Goal: Task Accomplishment & Management: Manage account settings

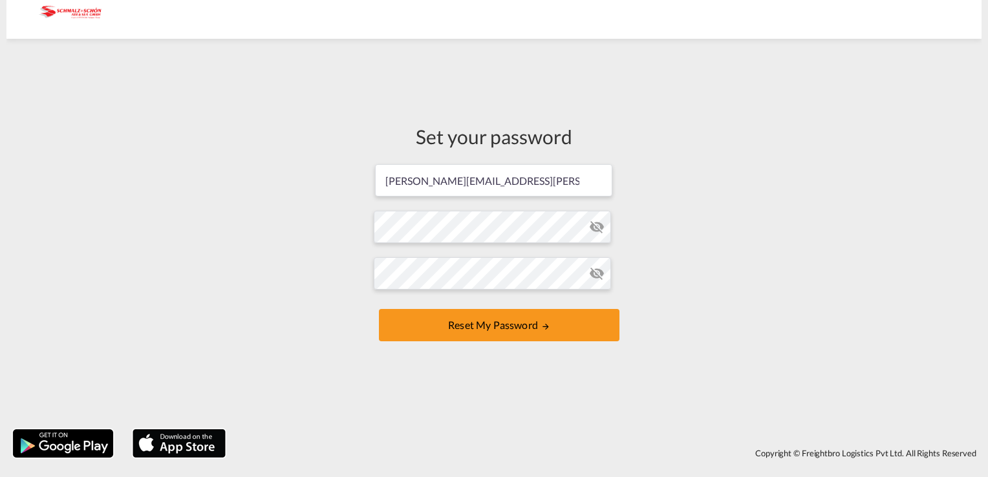
click at [600, 231] on md-icon "icon-eye-off" at bounding box center [597, 227] width 16 height 16
click at [744, 296] on div "Set your password [PERSON_NAME][EMAIL_ADDRESS][PERSON_NAME][DOMAIN_NAME] Passwo…" at bounding box center [493, 234] width 975 height 378
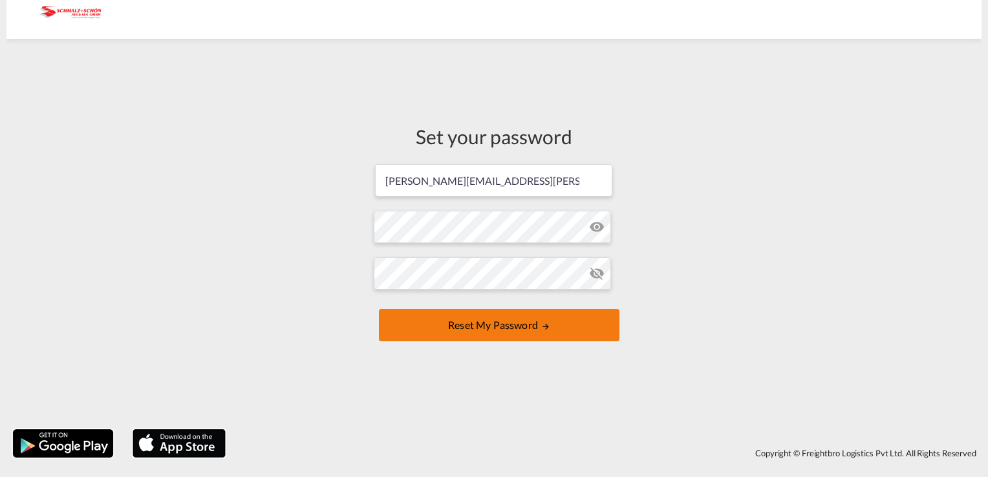
click at [514, 337] on button "Reset my password" at bounding box center [499, 325] width 241 height 32
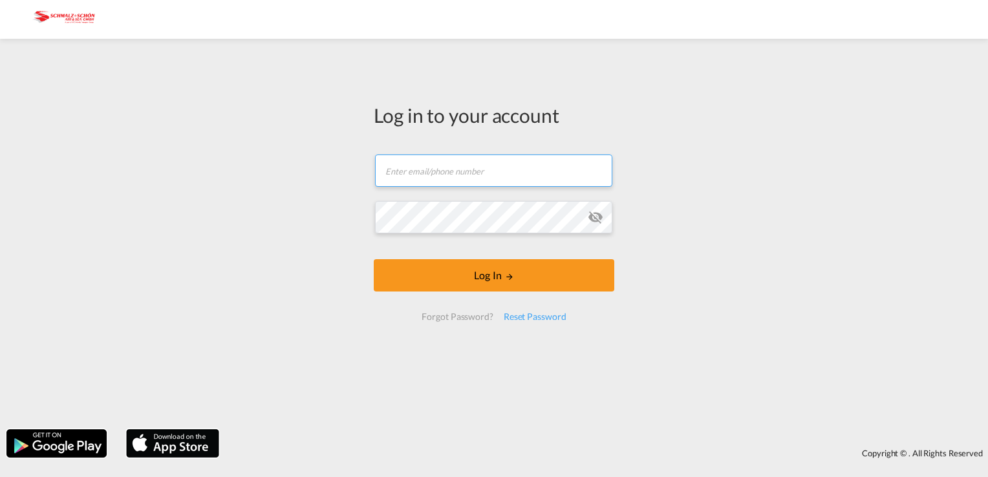
type input "[PERSON_NAME][EMAIL_ADDRESS][PERSON_NAME][DOMAIN_NAME]"
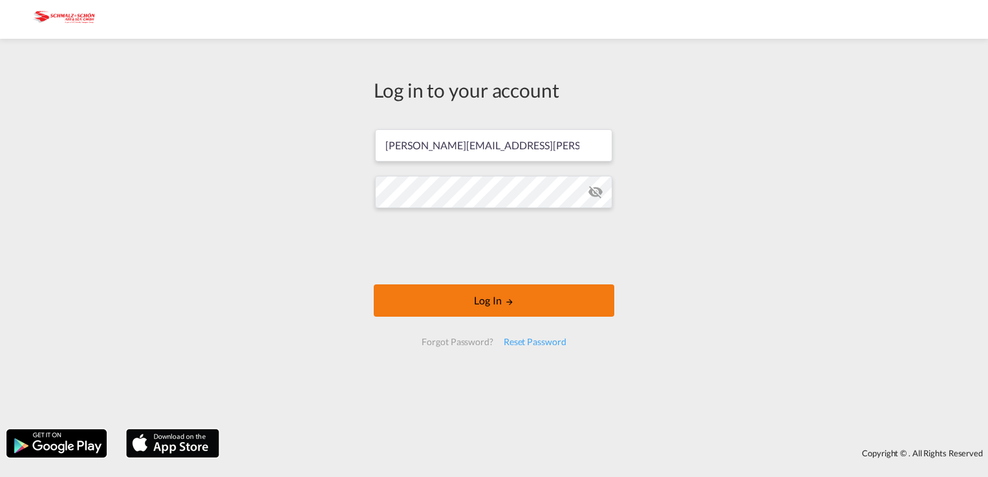
click at [491, 301] on button "Log In" at bounding box center [494, 301] width 241 height 32
click at [517, 305] on button "Log In" at bounding box center [494, 301] width 241 height 32
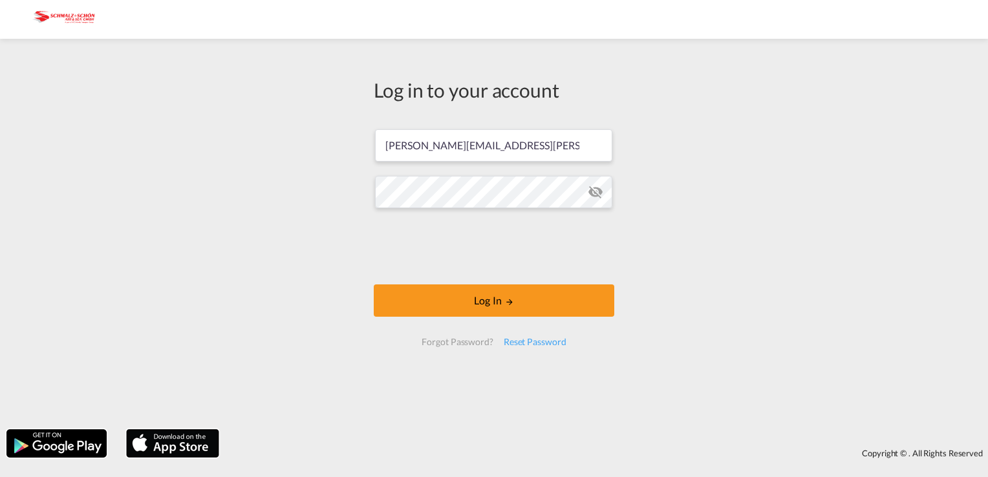
click at [600, 193] on md-icon "icon-eye-off" at bounding box center [596, 192] width 16 height 16
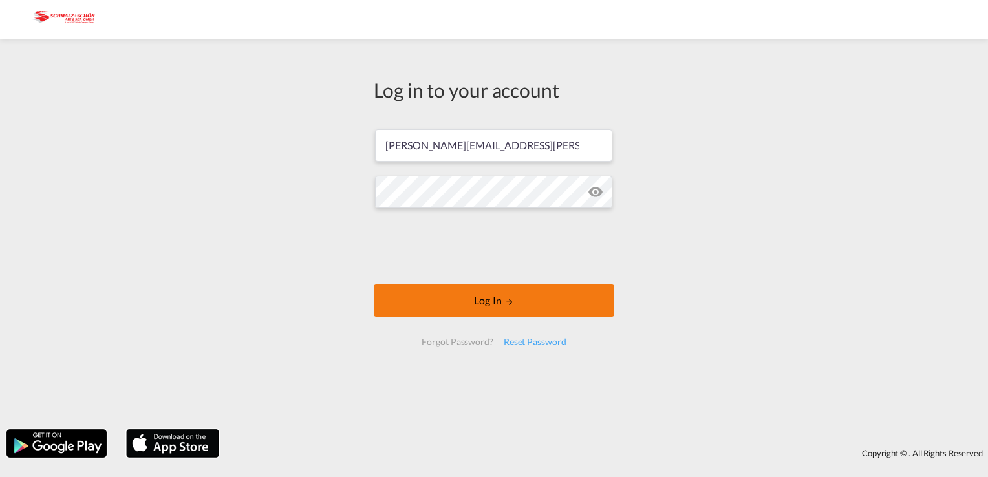
click at [506, 309] on button "Log In" at bounding box center [494, 301] width 241 height 32
click at [526, 297] on button "Log In" at bounding box center [494, 301] width 241 height 32
drag, startPoint x: 526, startPoint y: 297, endPoint x: 449, endPoint y: 314, distance: 78.9
click at [449, 314] on button "Log In" at bounding box center [494, 301] width 241 height 32
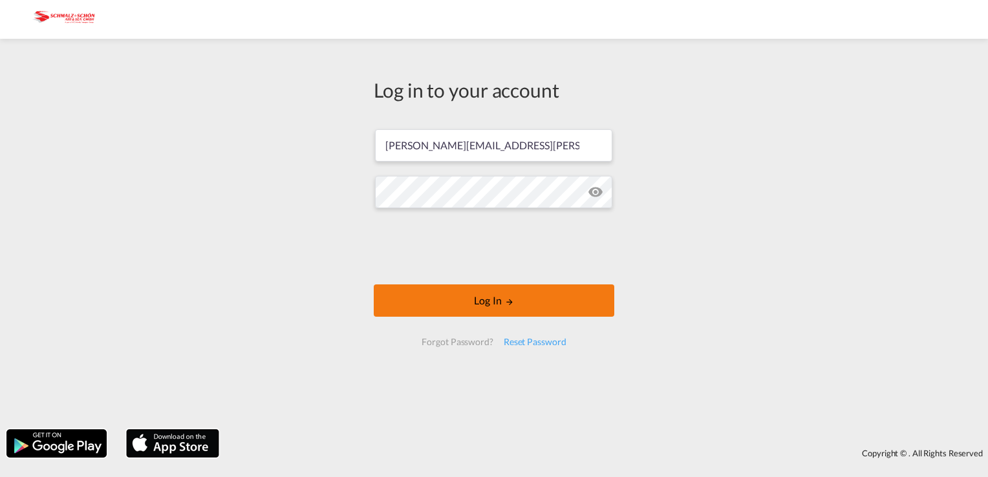
click at [449, 314] on button "Log In" at bounding box center [494, 301] width 241 height 32
